Goal: Task Accomplishment & Management: Use online tool/utility

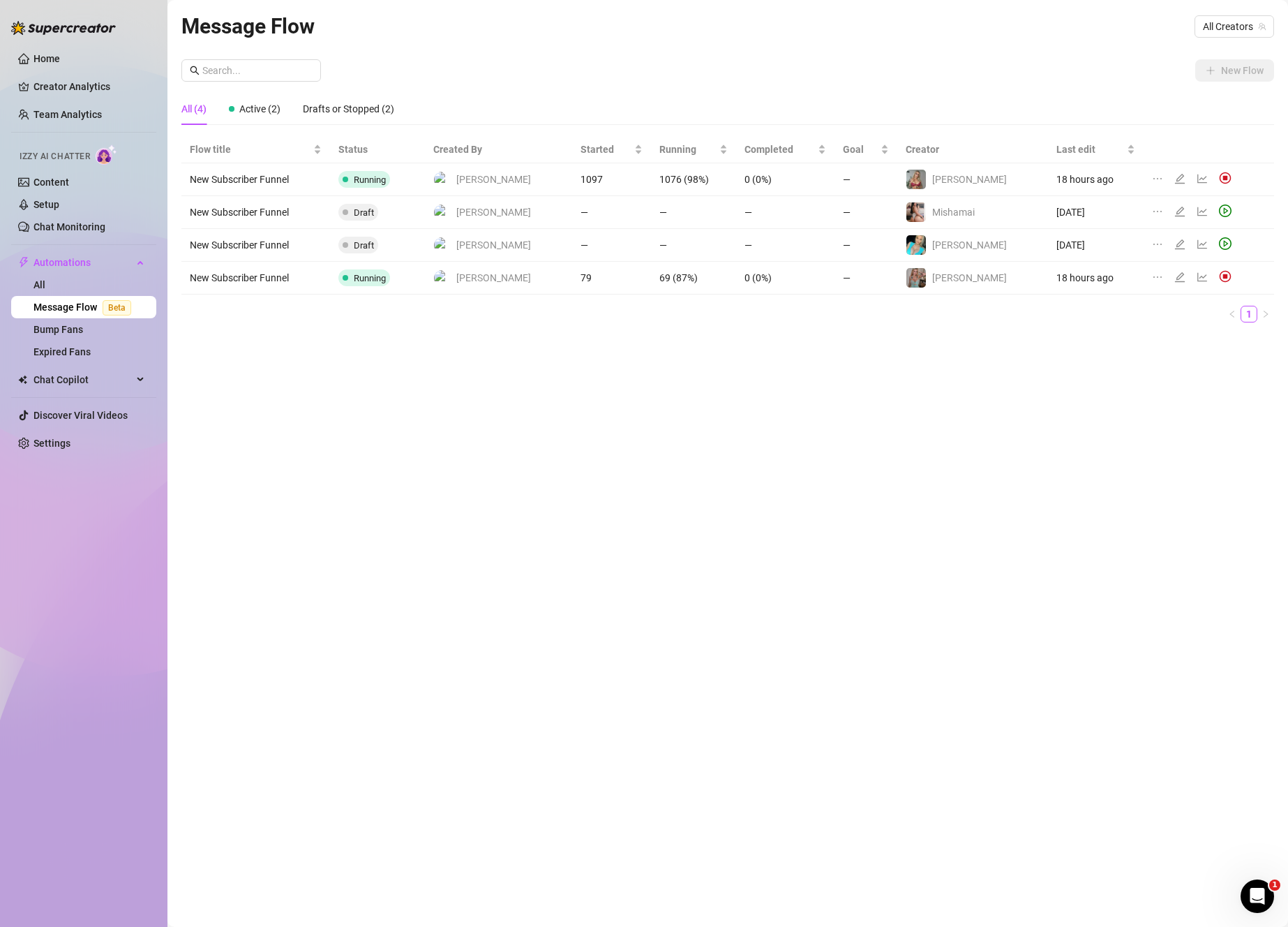
click at [968, 28] on div "Message Flow All Creators" at bounding box center [728, 26] width 1092 height 33
click at [1245, 18] on span "All Creators" at bounding box center [1235, 26] width 63 height 21
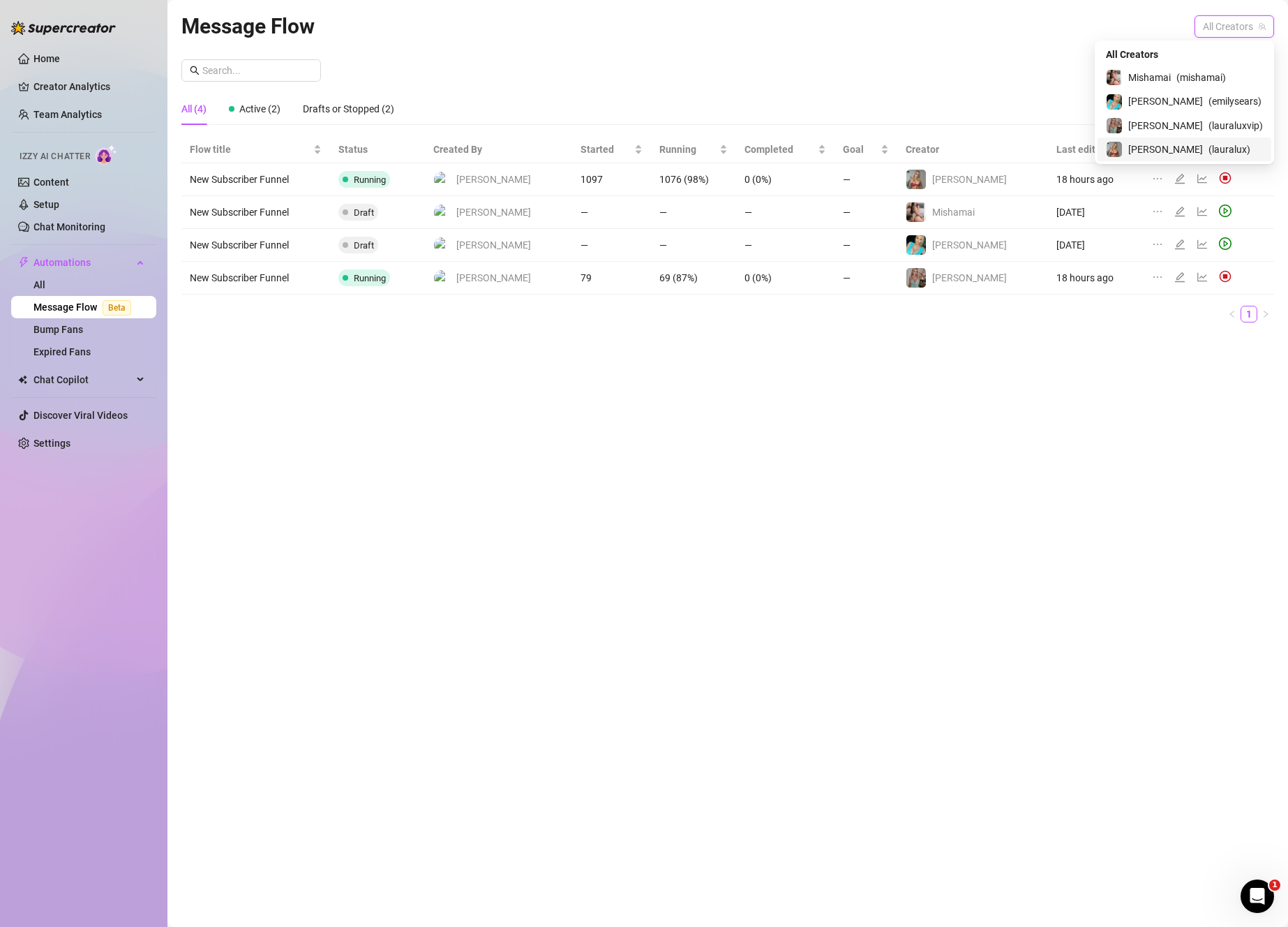
click at [1209, 151] on span "( lauralux )" at bounding box center [1229, 149] width 42 height 15
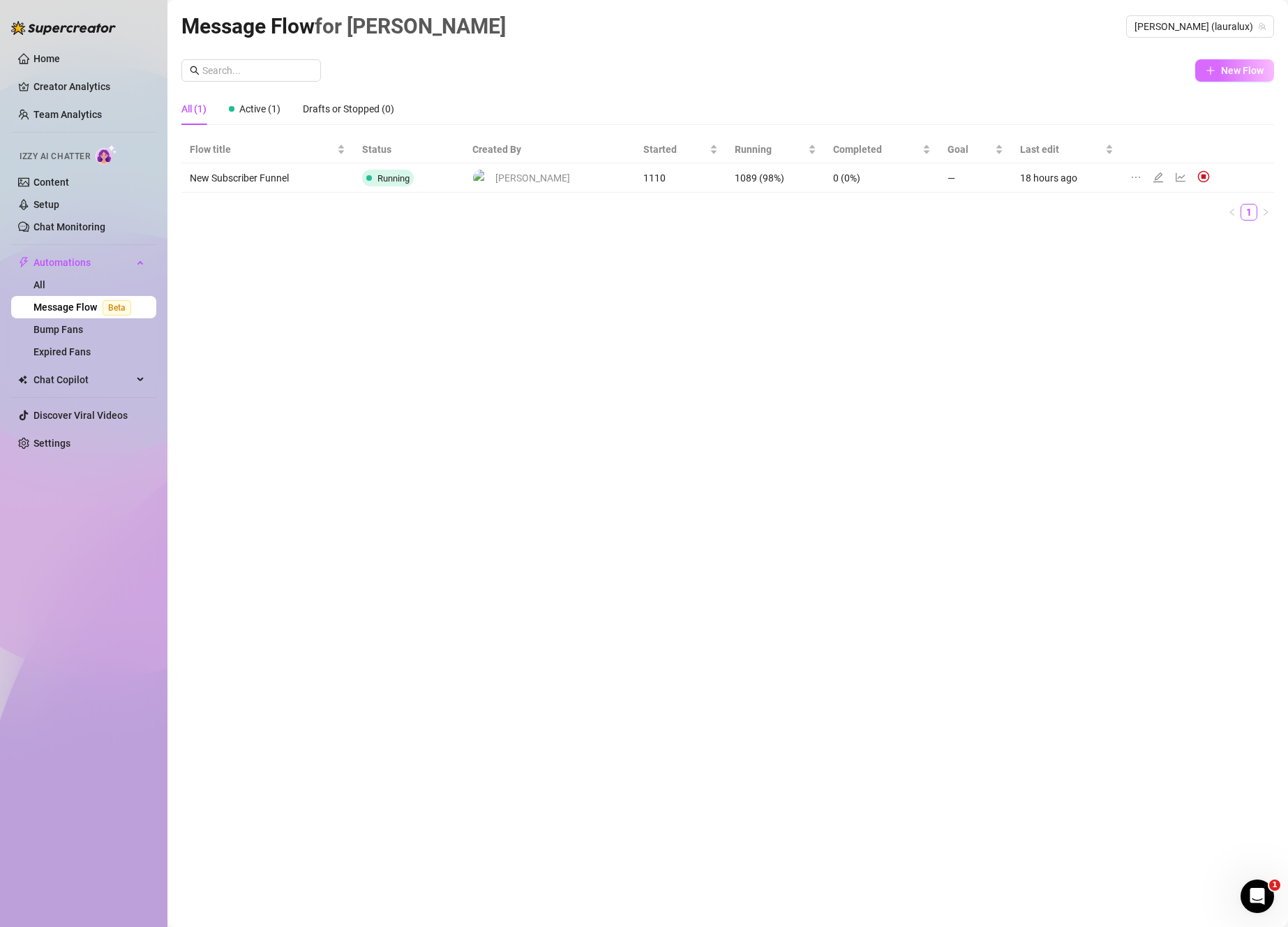
click at [1221, 72] on span "New Flow" at bounding box center [1243, 70] width 42 height 11
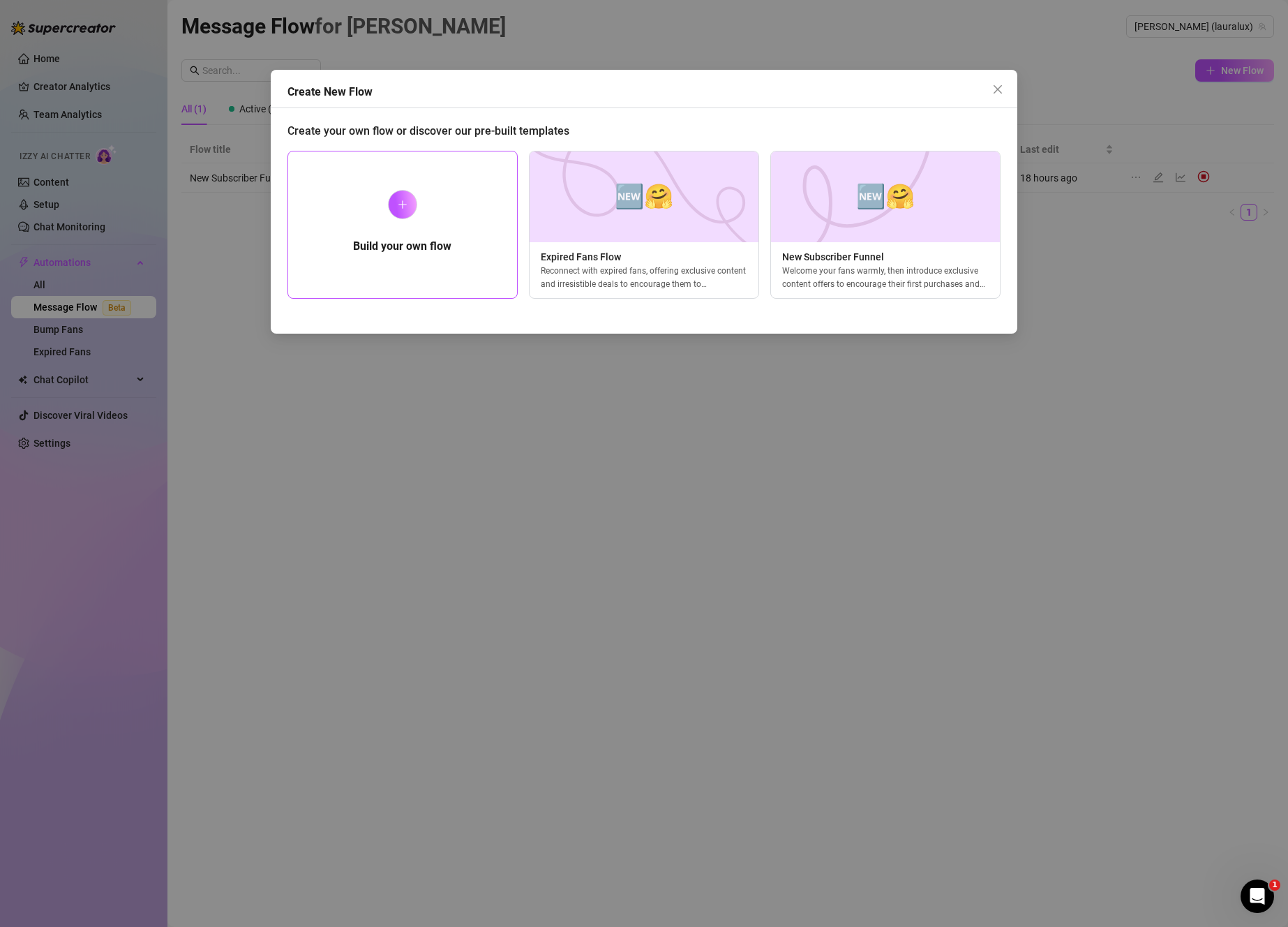
click at [496, 215] on div "Build your own flow" at bounding box center [403, 225] width 231 height 148
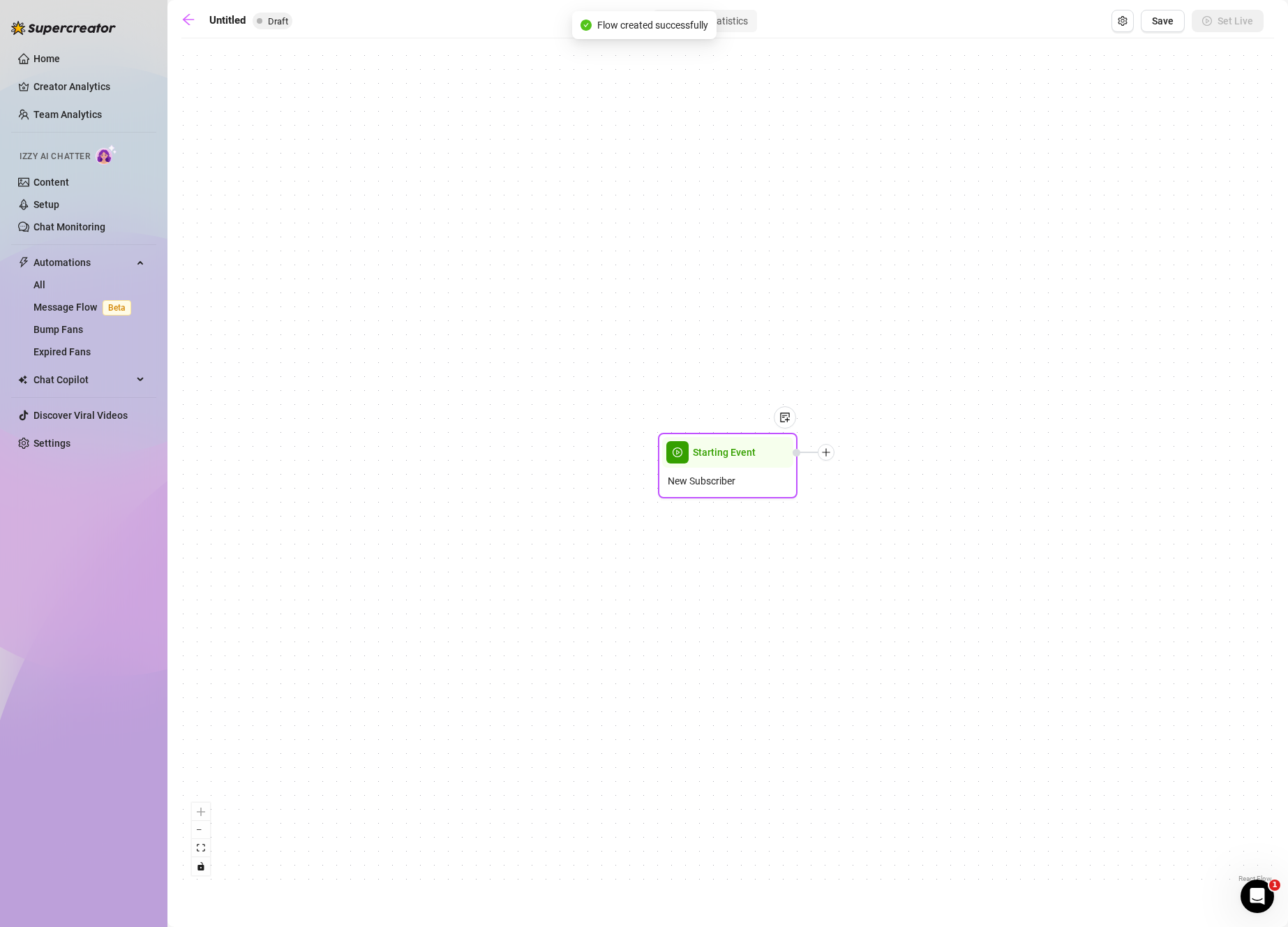
click at [723, 465] on div "Starting Event" at bounding box center [727, 453] width 131 height 31
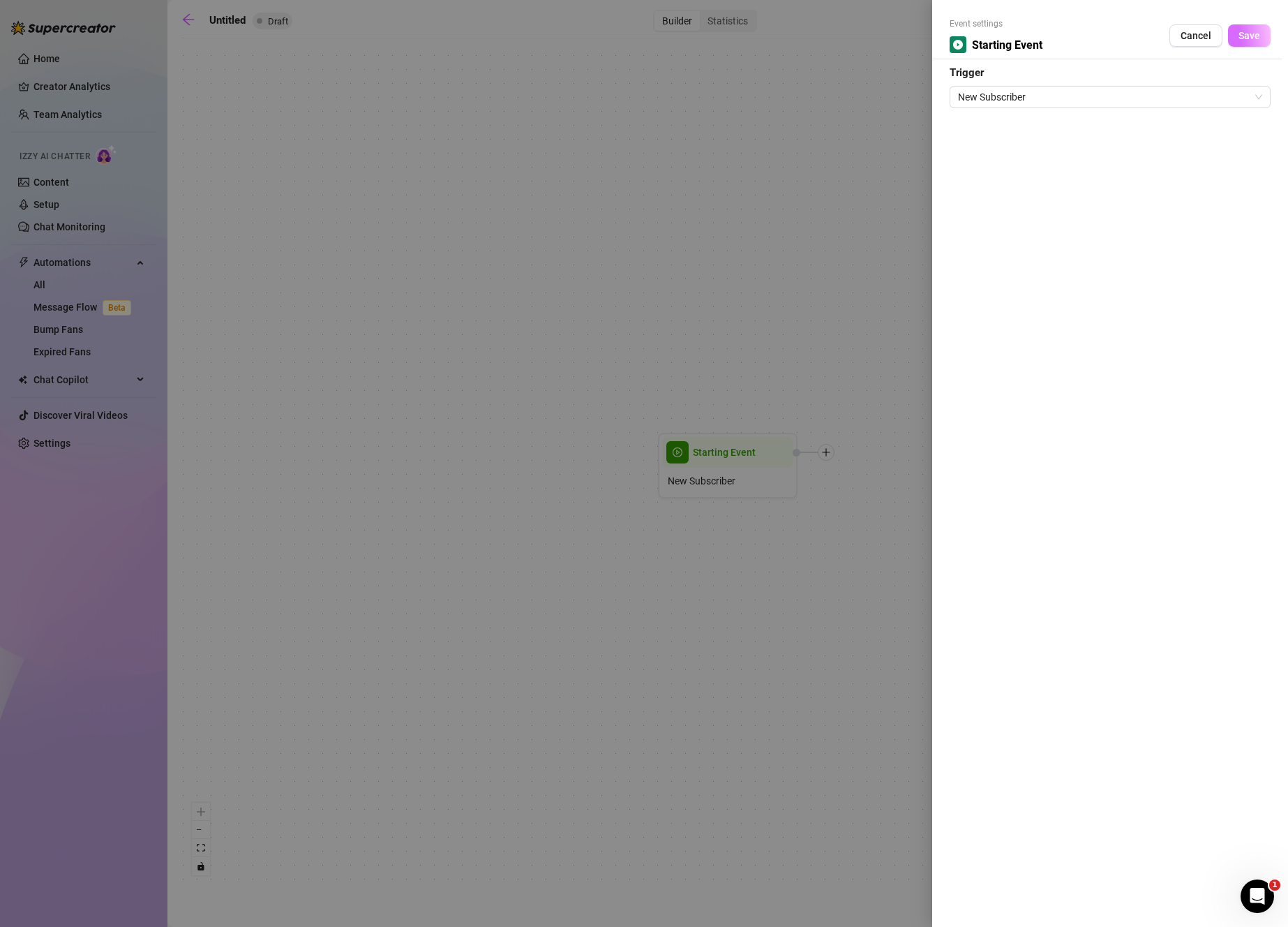
click at [1248, 39] on span "Save" at bounding box center [1250, 35] width 22 height 11
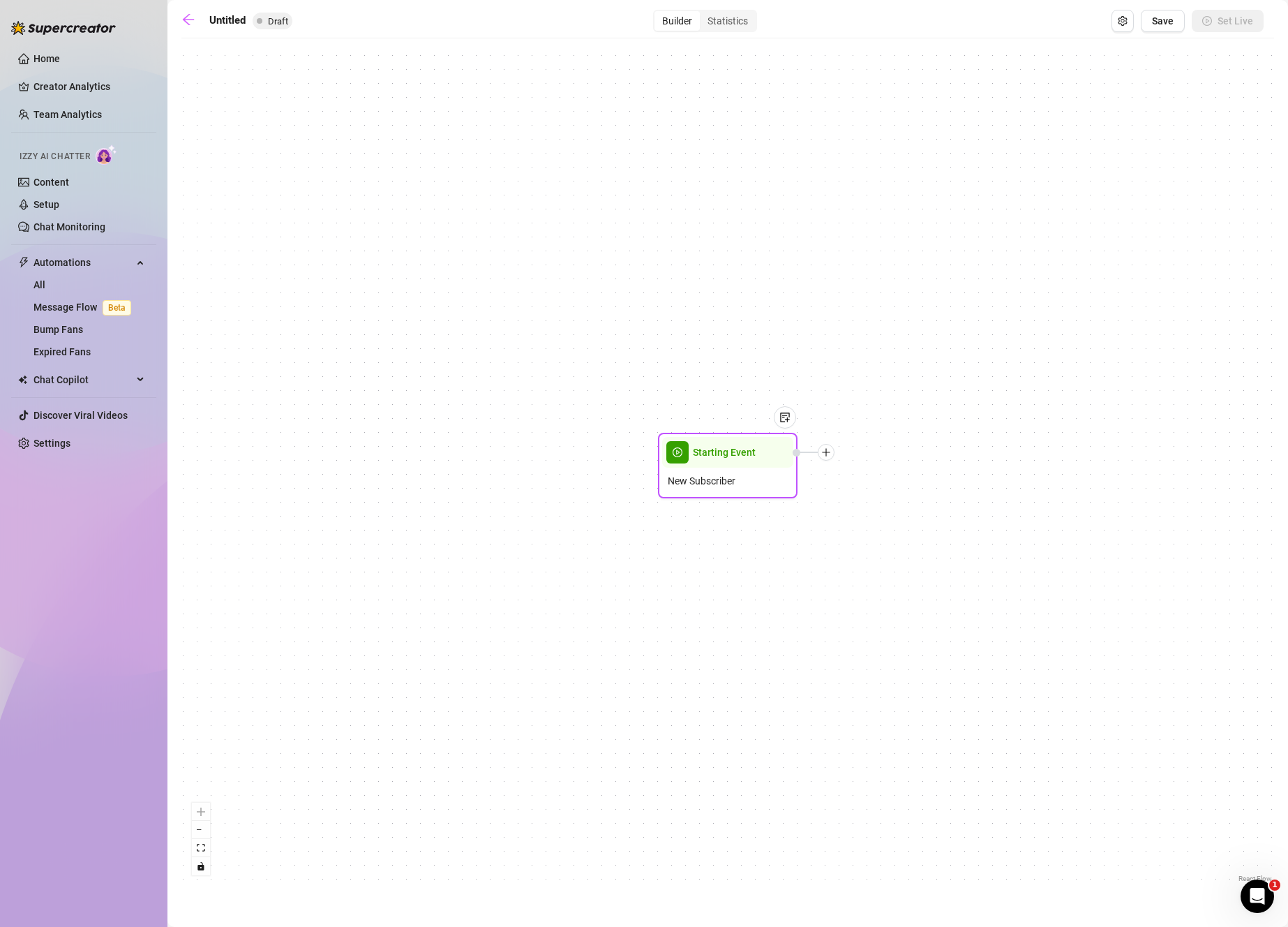
click at [832, 455] on div at bounding box center [826, 452] width 17 height 17
click at [898, 479] on div "Condition" at bounding box center [895, 477] width 102 height 23
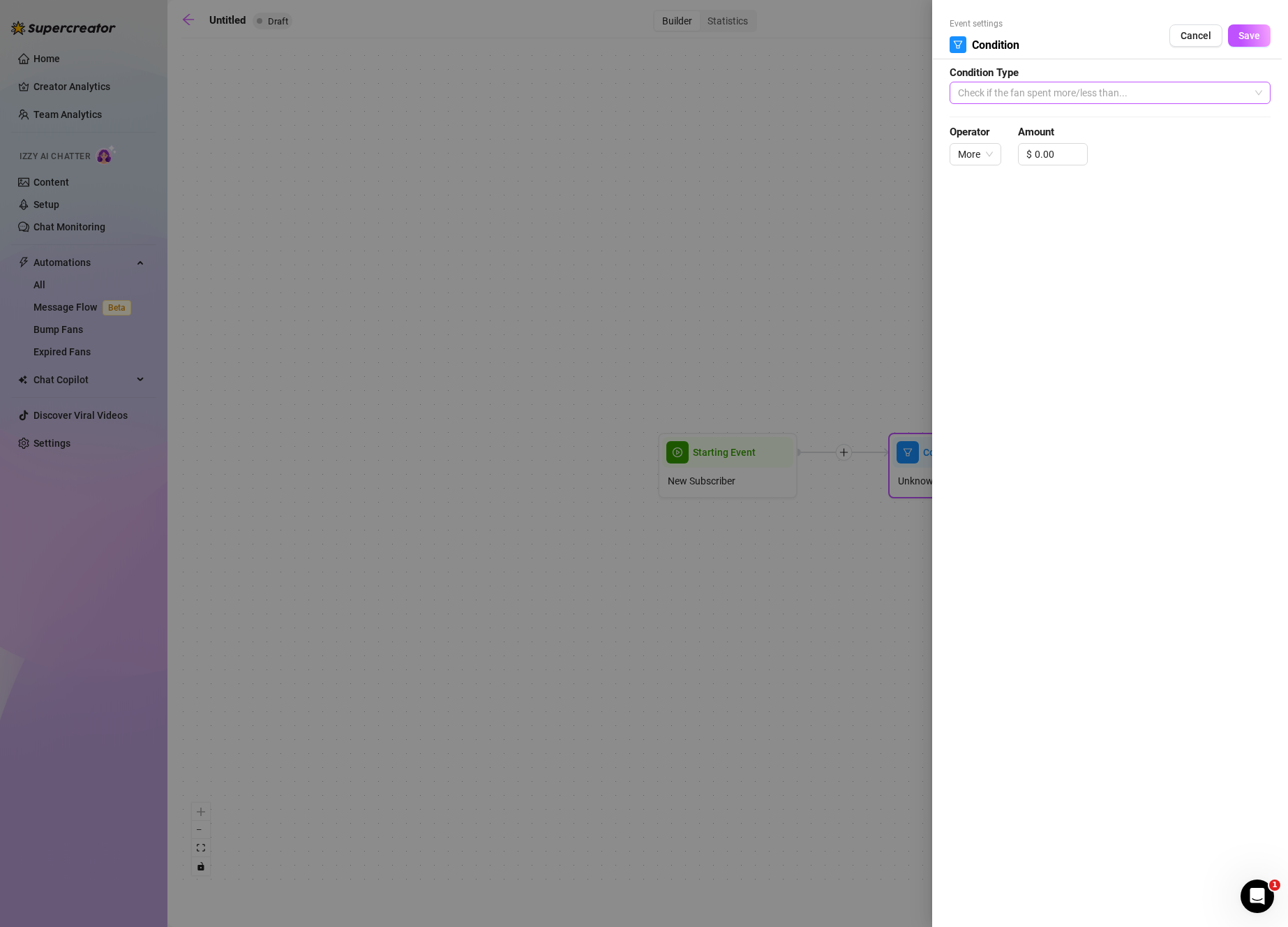
click at [1169, 93] on span "Check if the fan spent more/less than..." at bounding box center [1111, 92] width 305 height 21
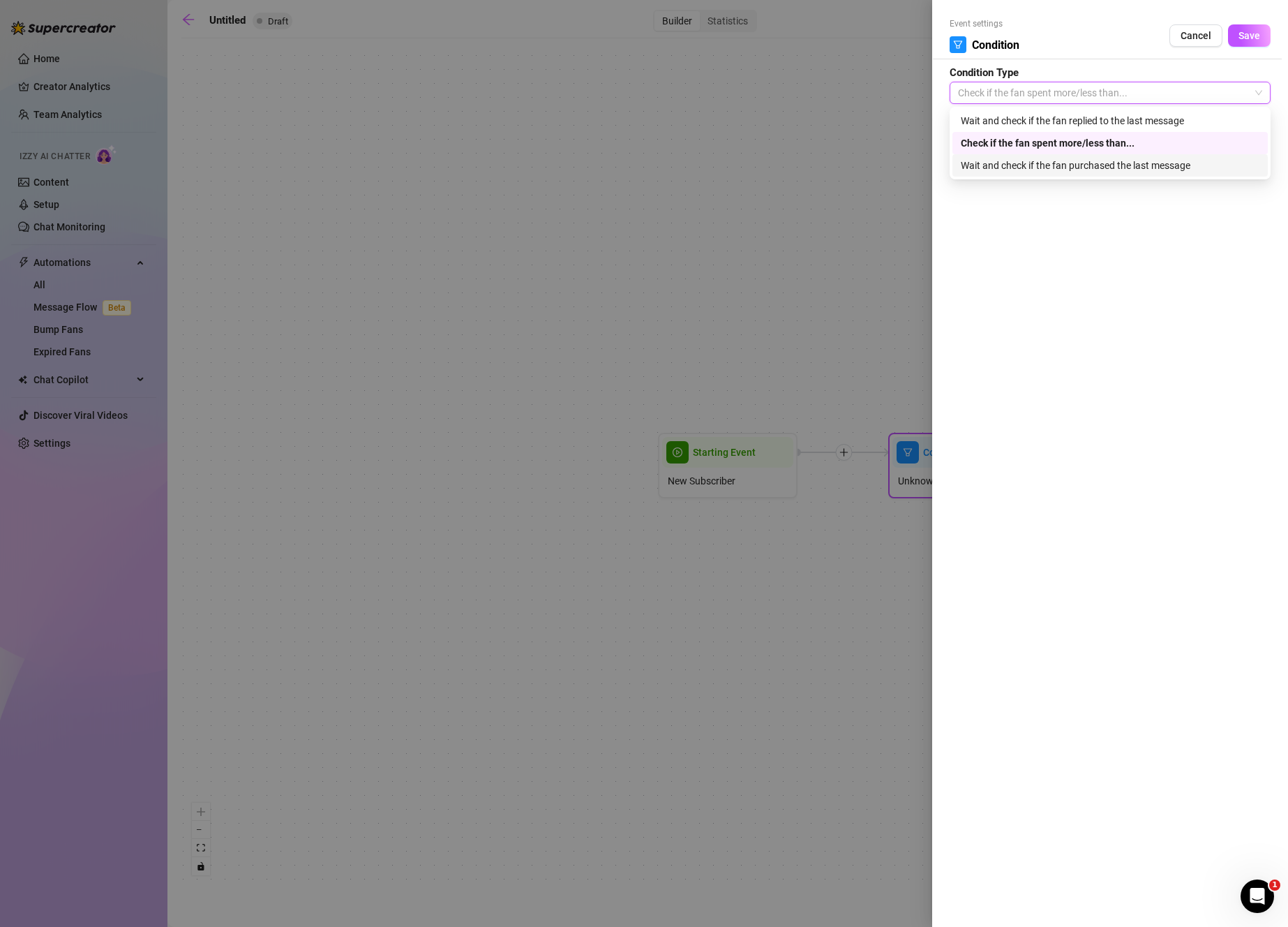
click at [1181, 171] on div "Wait and check if the fan purchased the last message" at bounding box center [1110, 165] width 299 height 15
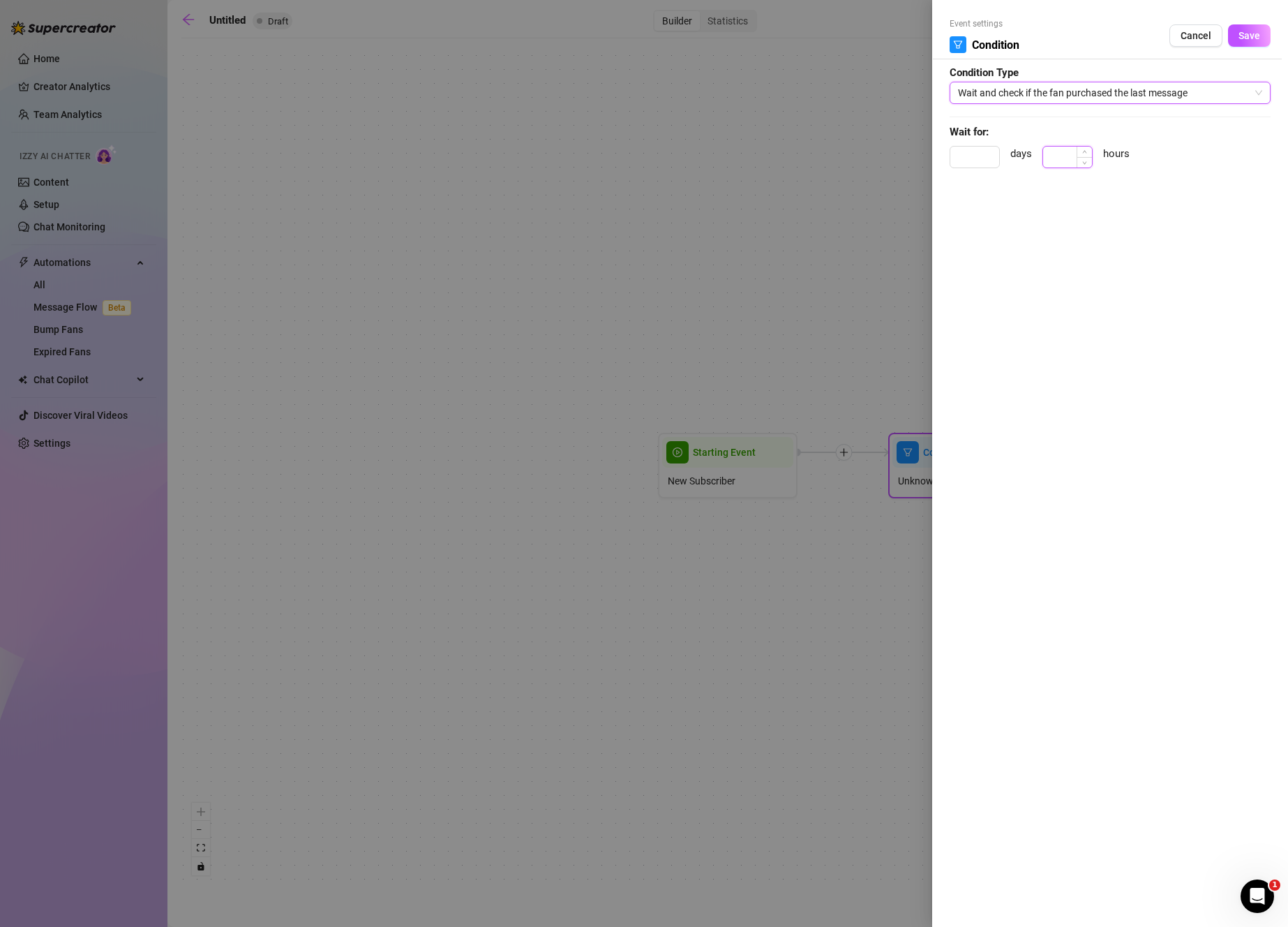
click at [1057, 159] on input at bounding box center [1068, 157] width 49 height 21
type input "0.2"
click at [1245, 37] on span "Save" at bounding box center [1250, 35] width 22 height 11
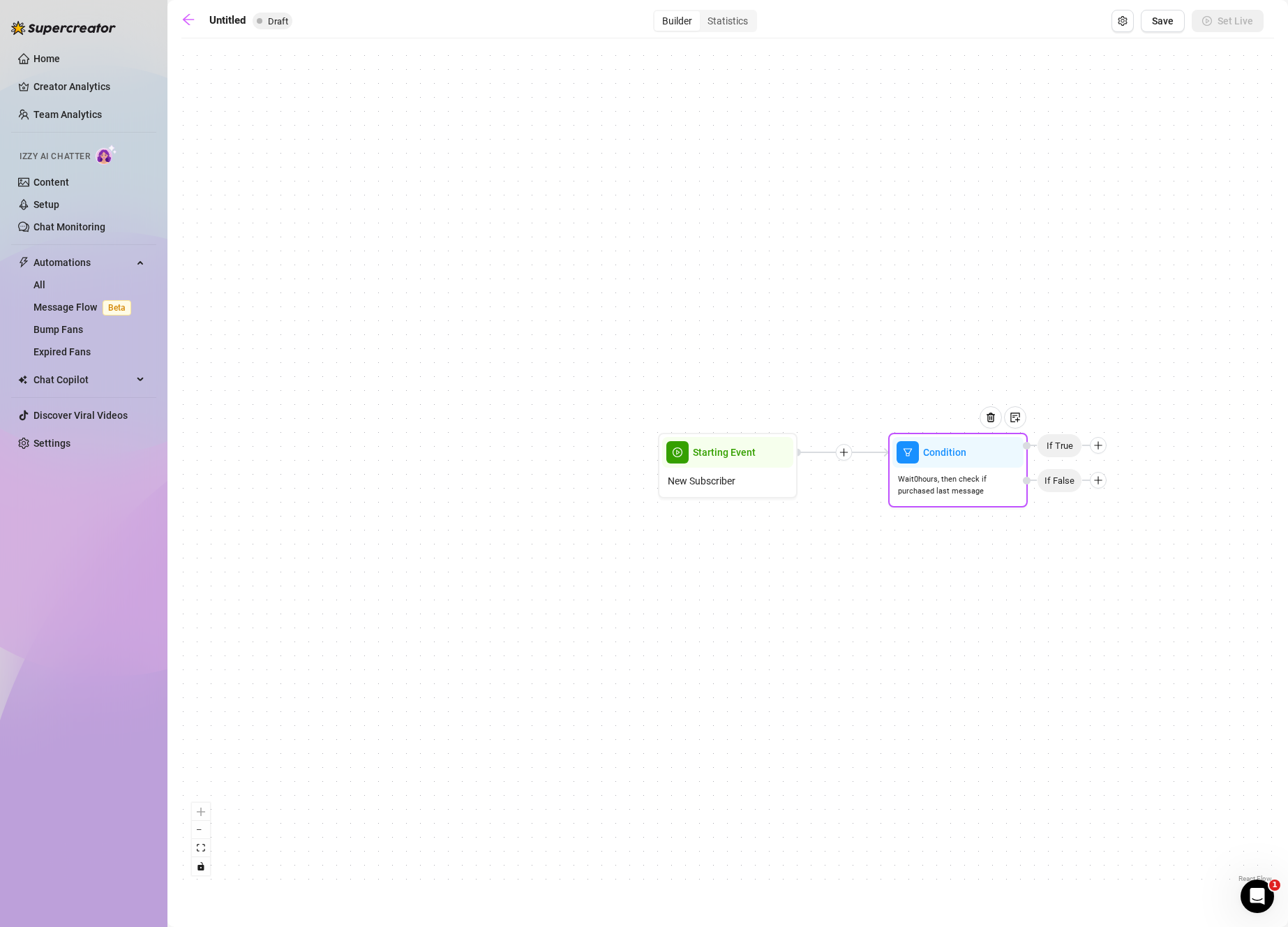
click at [1098, 450] on icon "plus" at bounding box center [1098, 444] width 10 height 10
click at [1133, 493] on div "Message" at bounding box center [1125, 494] width 102 height 23
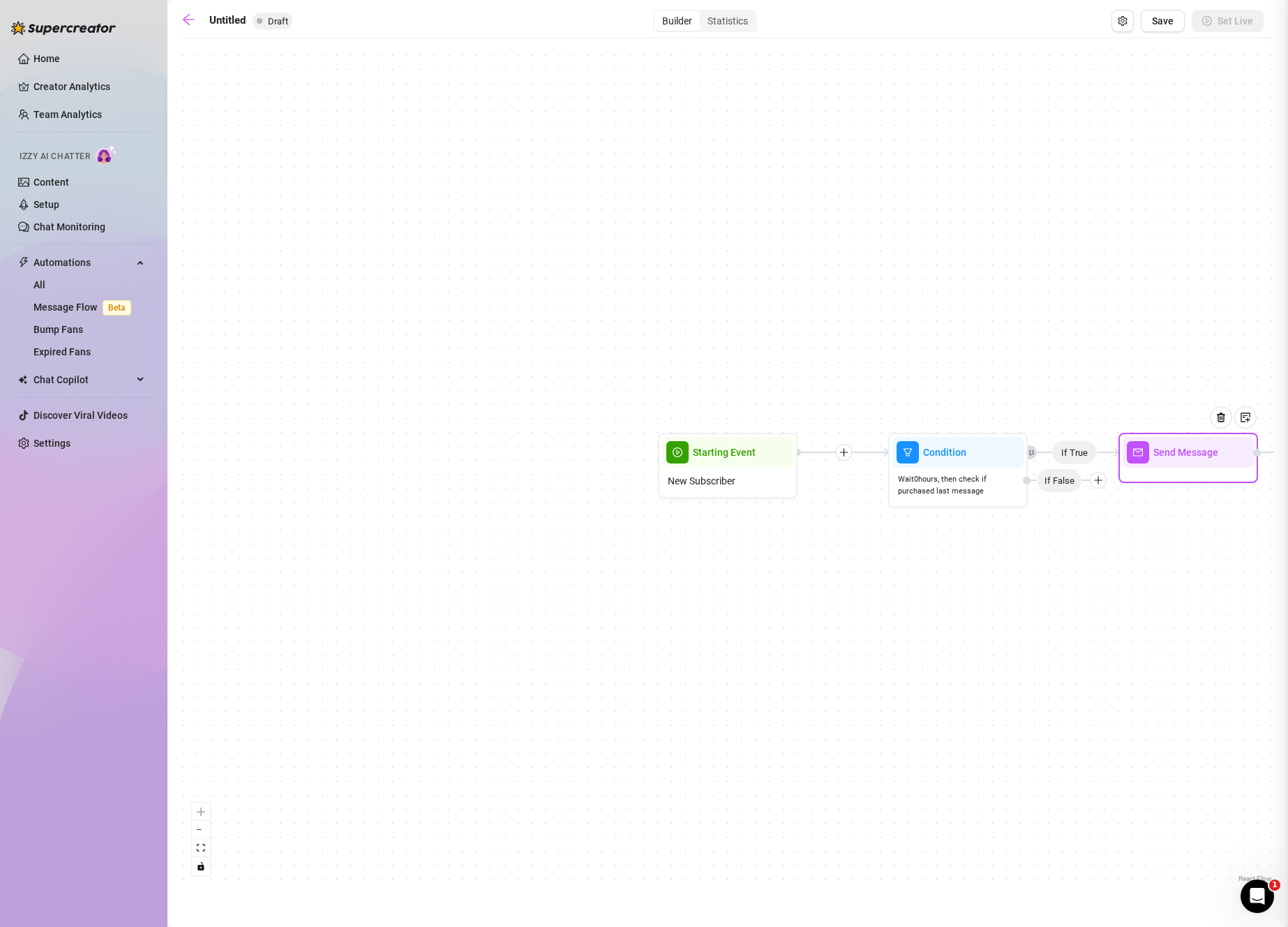
type textarea "Write your message here"
